Goal: Transaction & Acquisition: Purchase product/service

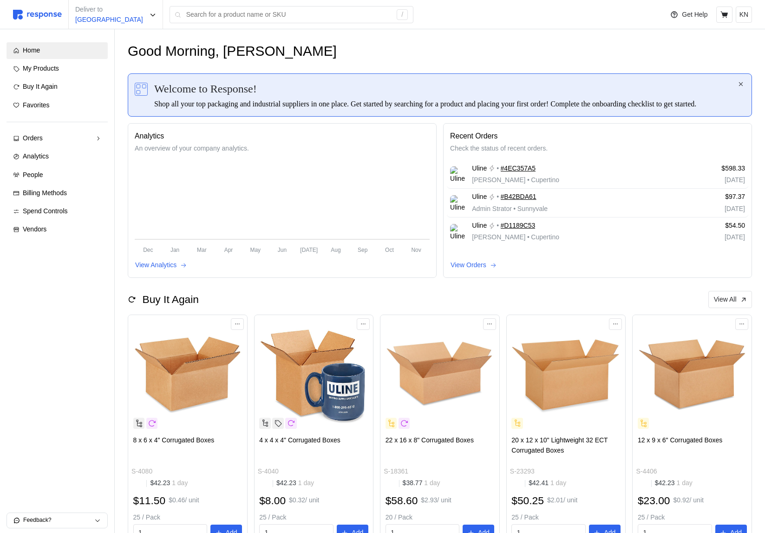
scroll to position [204, 0]
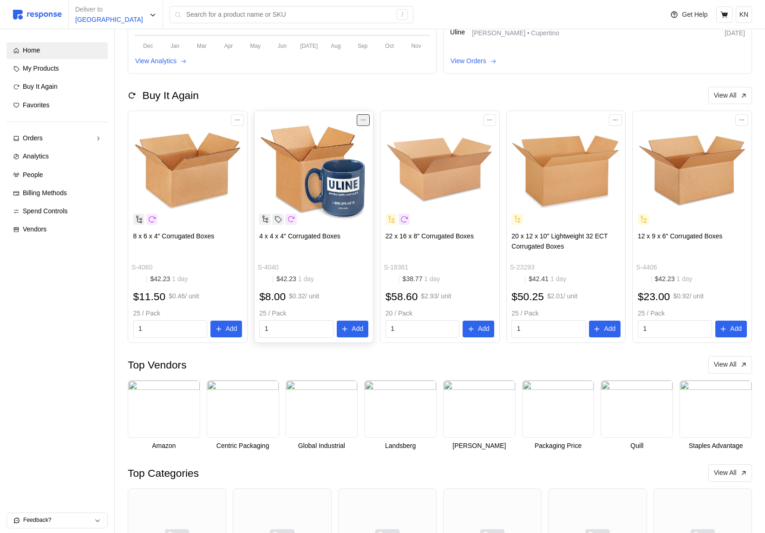
click at [360, 125] on button at bounding box center [363, 119] width 13 height 11
click at [334, 149] on p "Favorite" at bounding box center [334, 151] width 58 height 10
click at [304, 223] on icon at bounding box center [304, 219] width 8 height 8
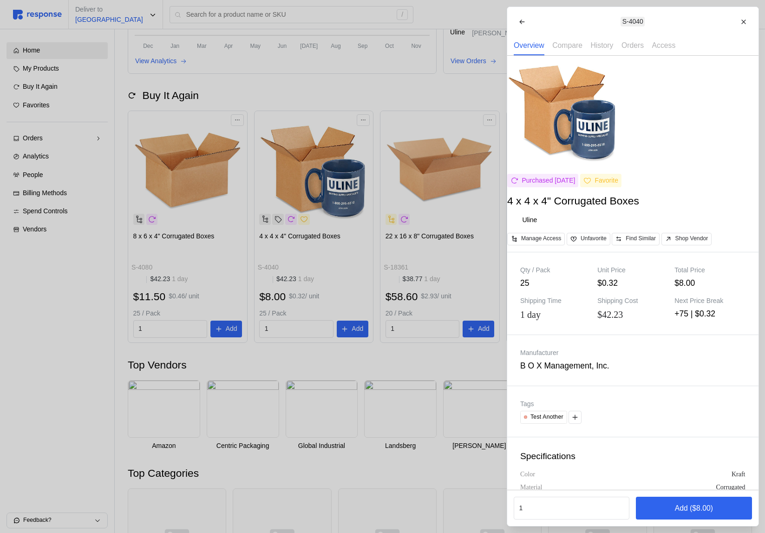
click at [363, 164] on div at bounding box center [382, 266] width 765 height 533
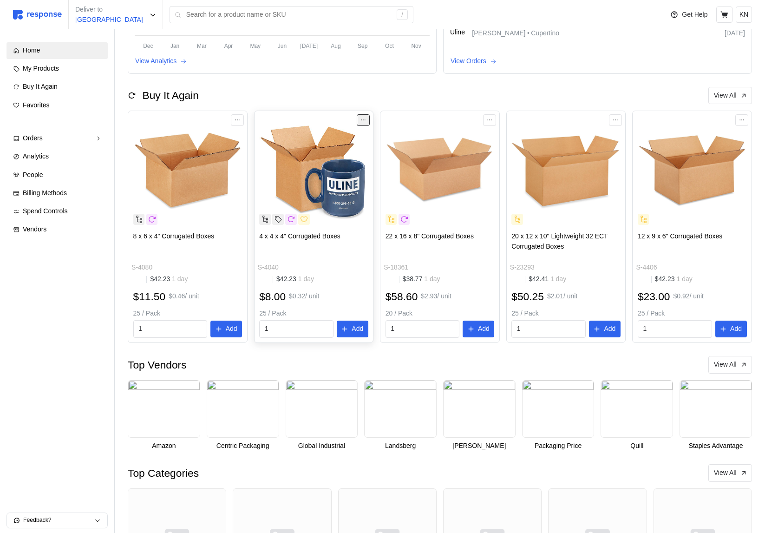
click at [360, 123] on icon at bounding box center [363, 120] width 7 height 7
click at [338, 151] on p "Unfavorite" at bounding box center [334, 151] width 58 height 10
click at [367, 125] on button at bounding box center [363, 119] width 13 height 11
click at [336, 151] on p "Favorite" at bounding box center [334, 151] width 58 height 10
click at [362, 123] on icon at bounding box center [363, 120] width 7 height 7
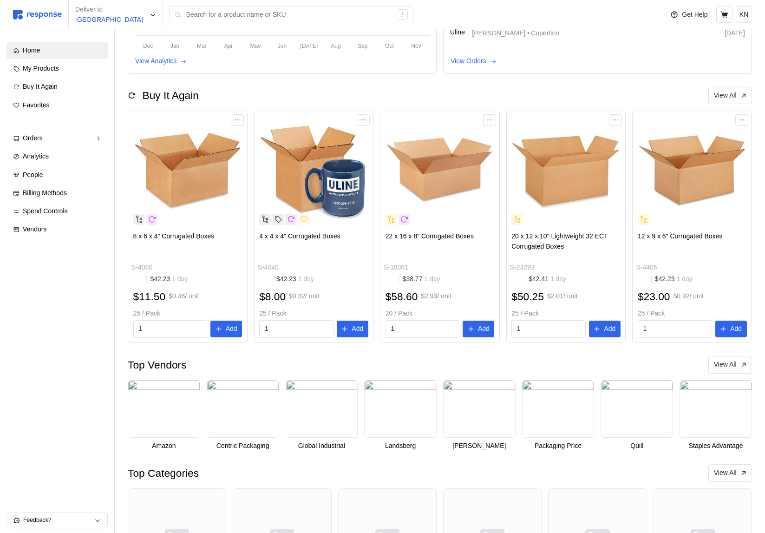
click at [409, 105] on div "Buy It Again View All" at bounding box center [440, 96] width 624 height 18
click at [233, 125] on button at bounding box center [237, 119] width 13 height 11
click at [214, 147] on p "Favorite" at bounding box center [208, 151] width 58 height 10
click at [239, 121] on icon at bounding box center [237, 120] width 4 height 1
click at [727, 16] on icon at bounding box center [724, 15] width 8 height 8
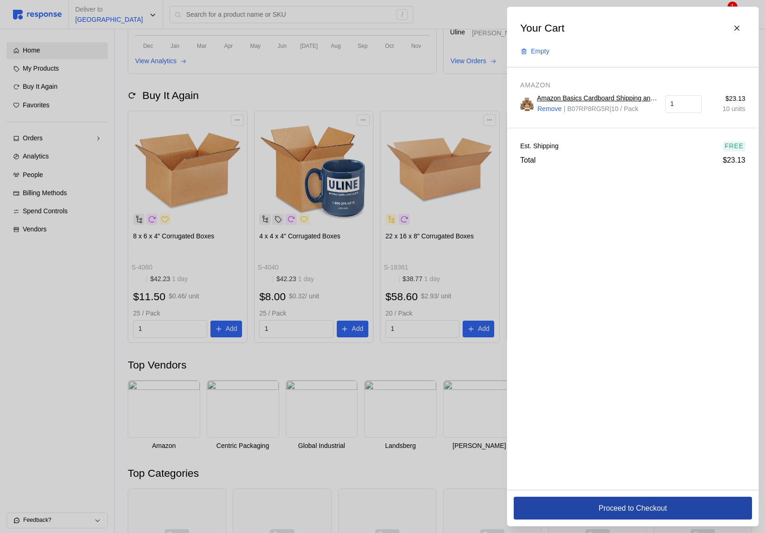
click at [634, 503] on p "Proceed to Checkout" at bounding box center [632, 508] width 68 height 12
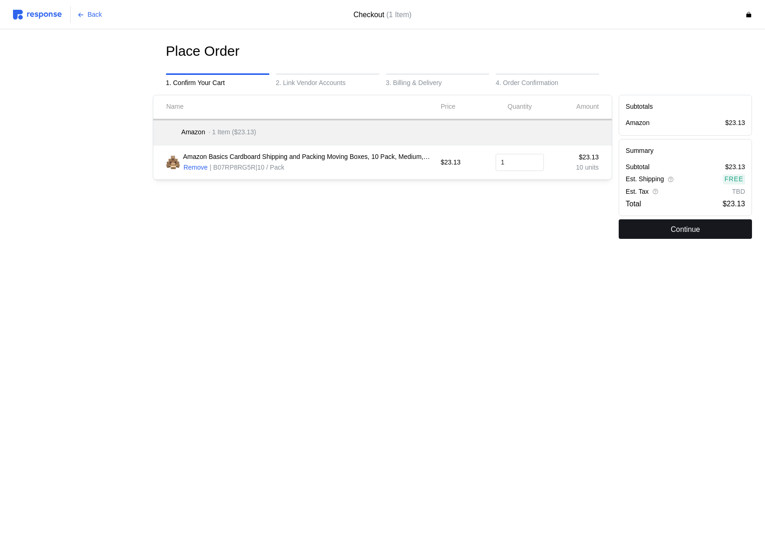
click at [654, 232] on button "Continue" at bounding box center [685, 229] width 133 height 20
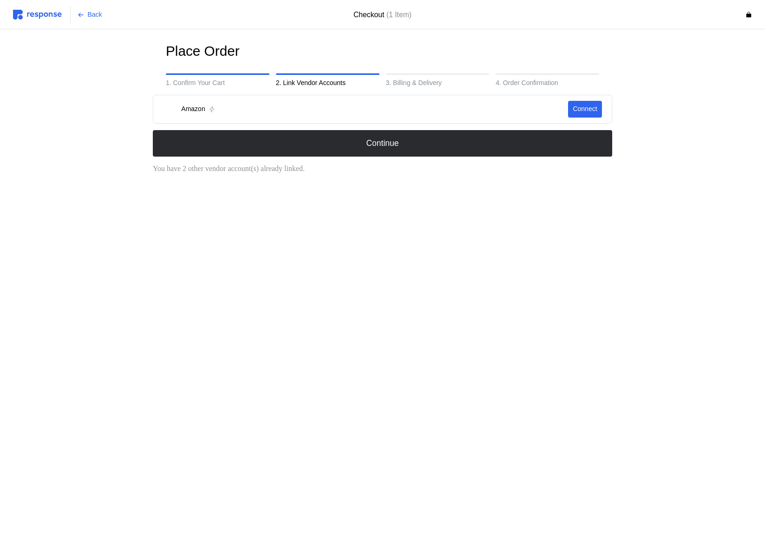
click at [43, 18] on img at bounding box center [37, 15] width 49 height 10
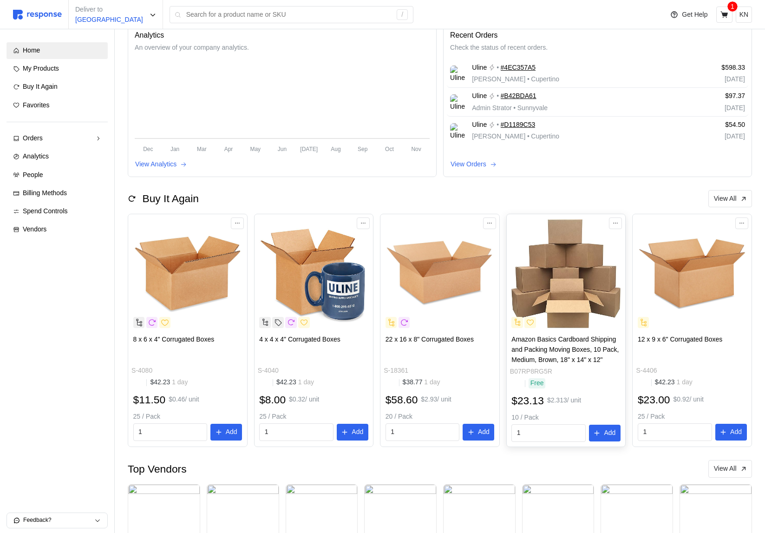
scroll to position [111, 0]
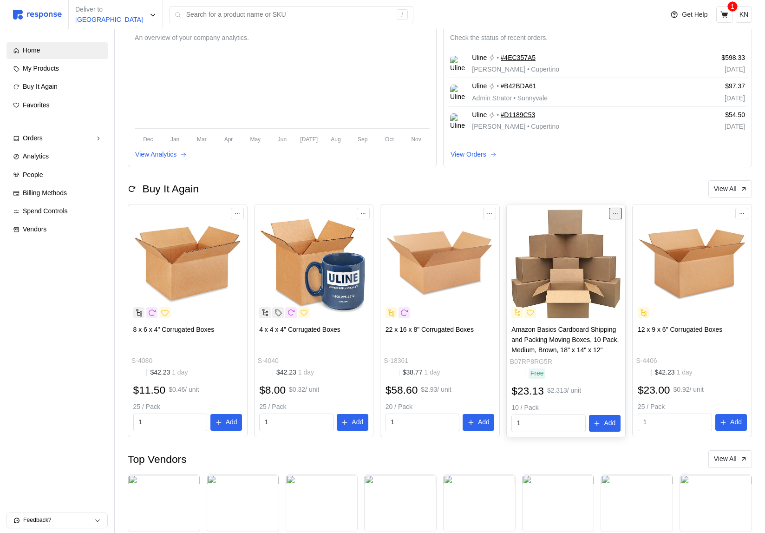
click at [618, 219] on button at bounding box center [615, 213] width 13 height 11
drag, startPoint x: 588, startPoint y: 243, endPoint x: 589, endPoint y: 209, distance: 33.4
click at [589, 209] on body "Deliver to [GEOGRAPHIC_DATA] / Get Help 1 KN / Home My Products Buy It Again Fa…" at bounding box center [382, 303] width 765 height 828
click at [612, 186] on div "Good Afternoon, [PERSON_NAME] Welcome to Response! Shop all your top packaging …" at bounding box center [440, 318] width 650 height 798
